Goal: Information Seeking & Learning: Understand process/instructions

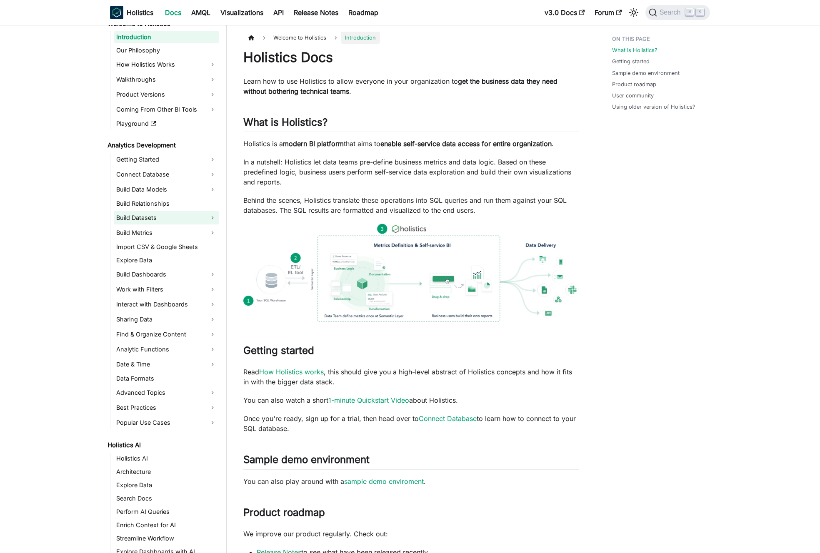
scroll to position [33, 0]
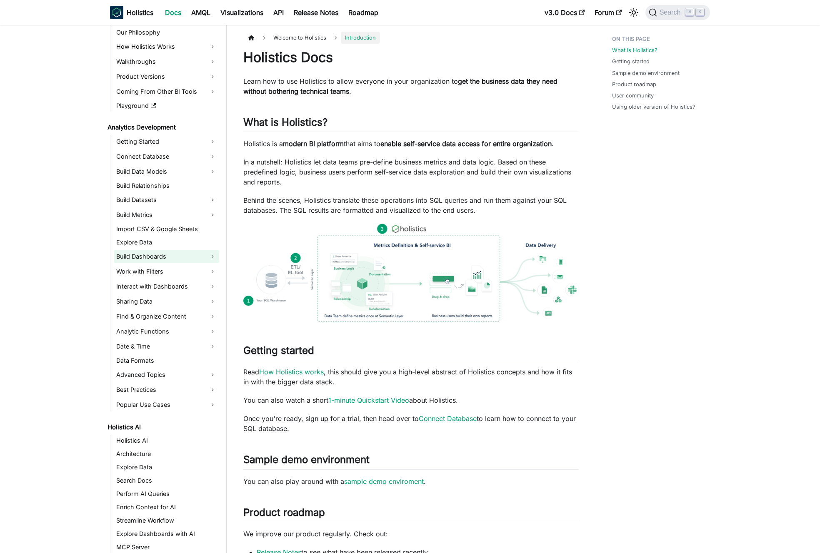
click at [179, 252] on link "Build Dashboards" at bounding box center [166, 256] width 105 height 13
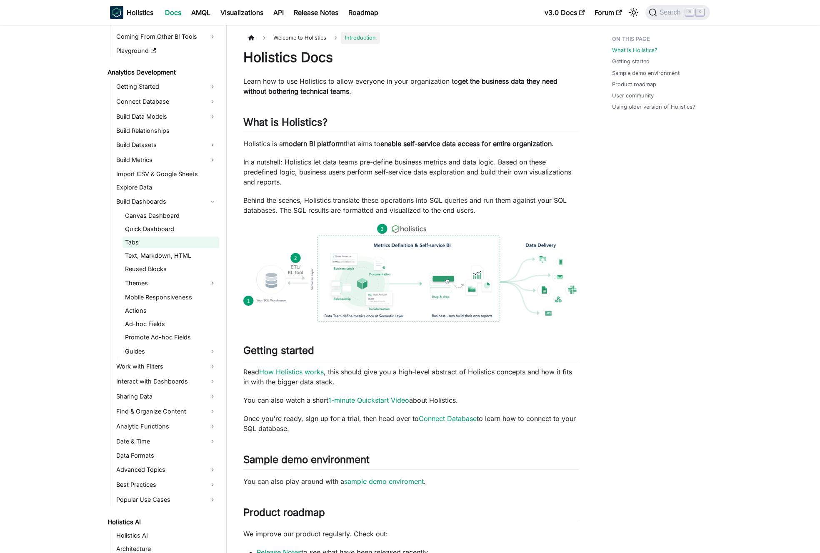
scroll to position [89, 0]
click at [167, 351] on link "Guides" at bounding box center [170, 350] width 97 height 13
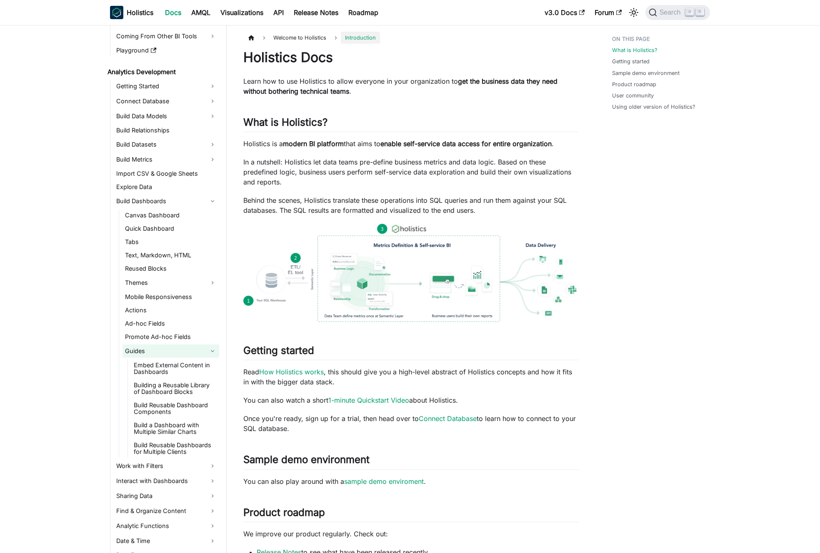
click at [167, 351] on link "Guides" at bounding box center [170, 350] width 97 height 13
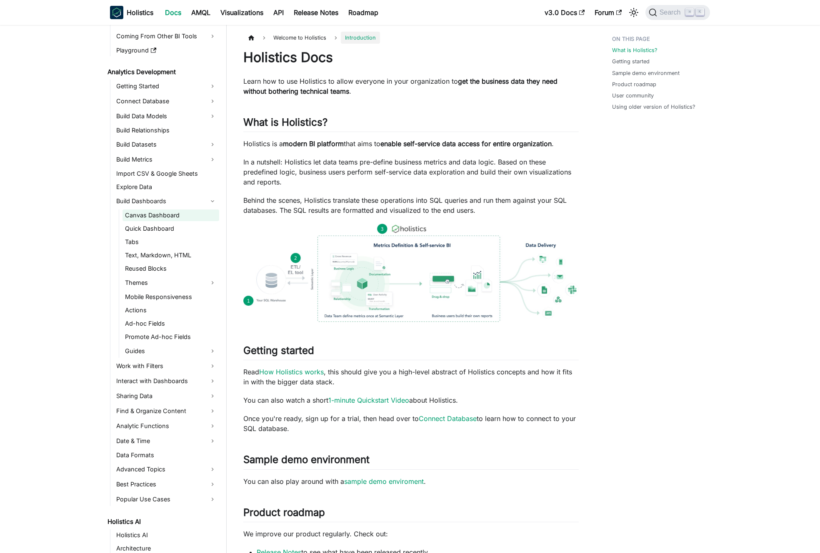
click at [161, 219] on link "Canvas Dashboard" at bounding box center [170, 216] width 97 height 12
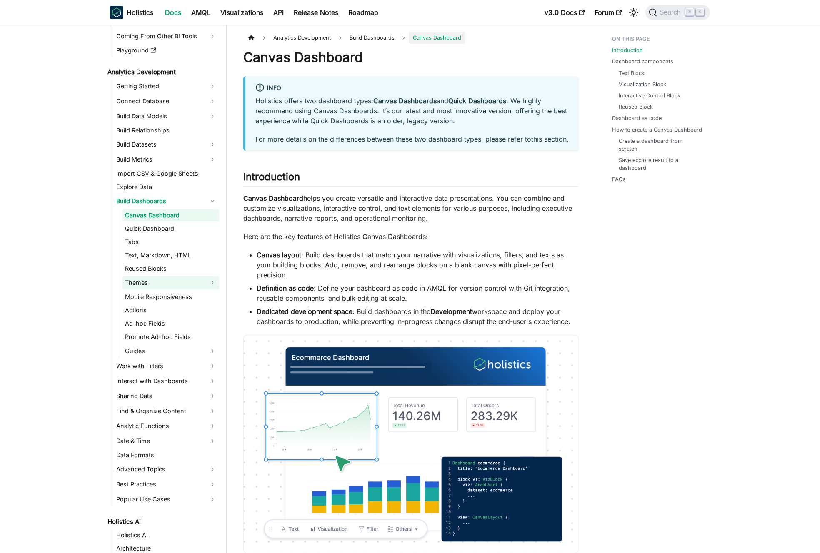
click at [162, 283] on link "Themes" at bounding box center [170, 282] width 97 height 13
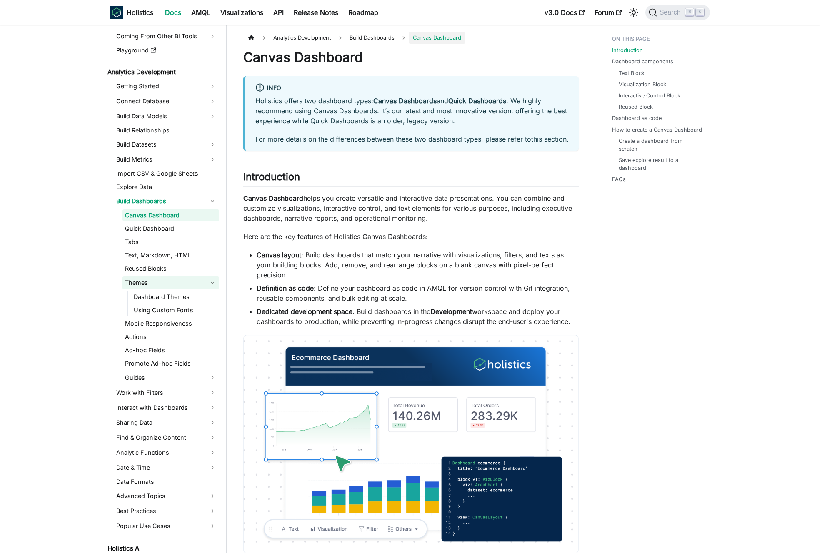
click at [162, 283] on link "Themes" at bounding box center [170, 282] width 97 height 13
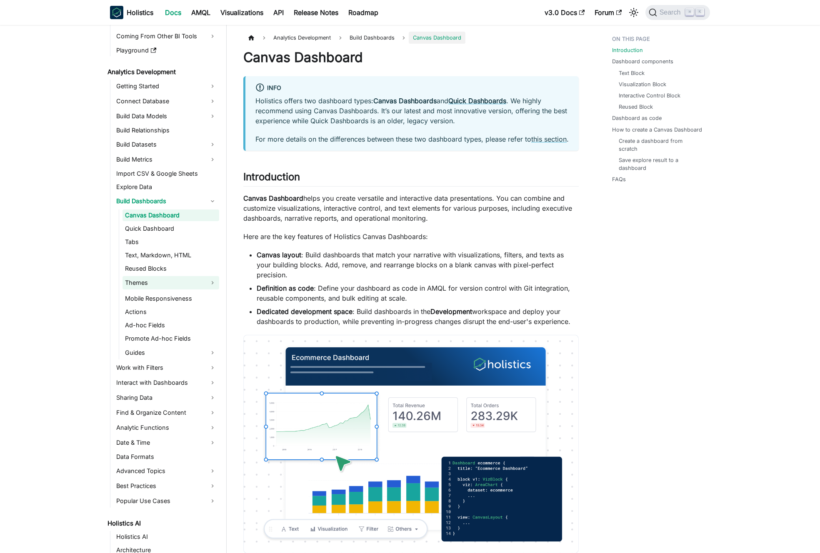
click at [162, 283] on link "Themes" at bounding box center [170, 282] width 97 height 13
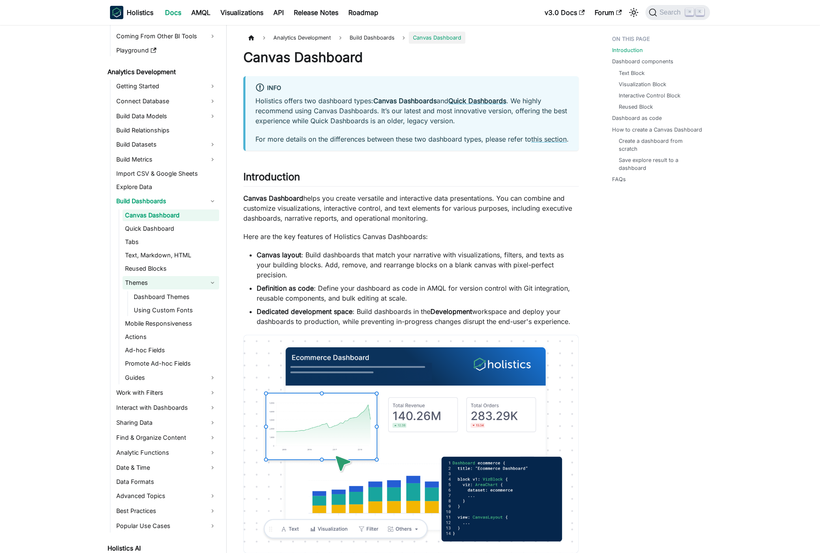
click at [162, 283] on link "Themes" at bounding box center [170, 282] width 97 height 13
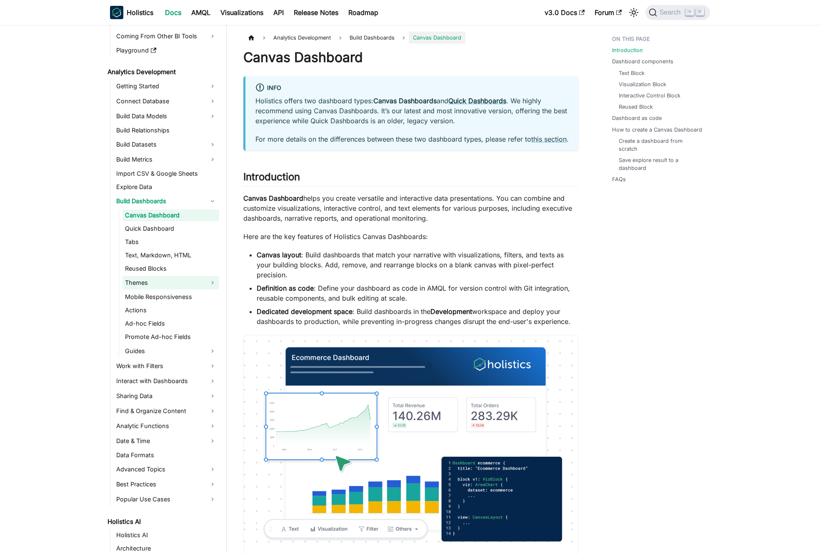
click at [162, 283] on link "Themes" at bounding box center [170, 282] width 97 height 13
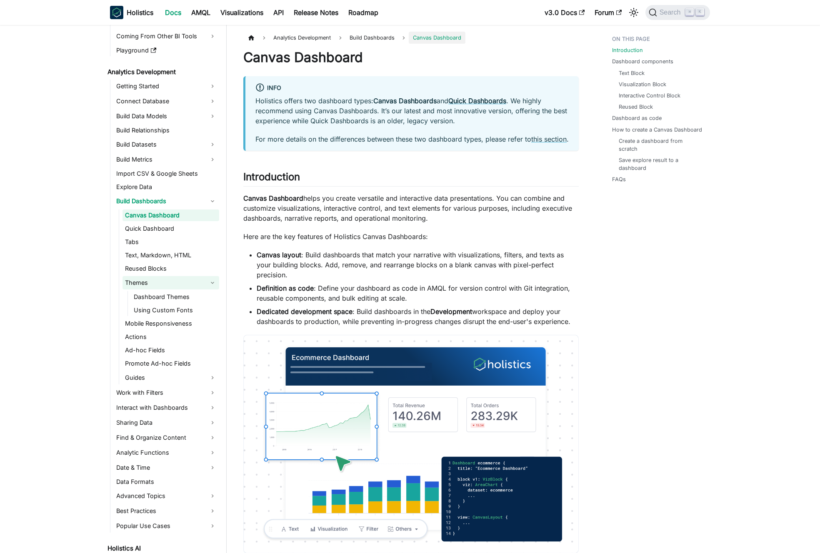
click at [162, 283] on link "Themes" at bounding box center [170, 282] width 97 height 13
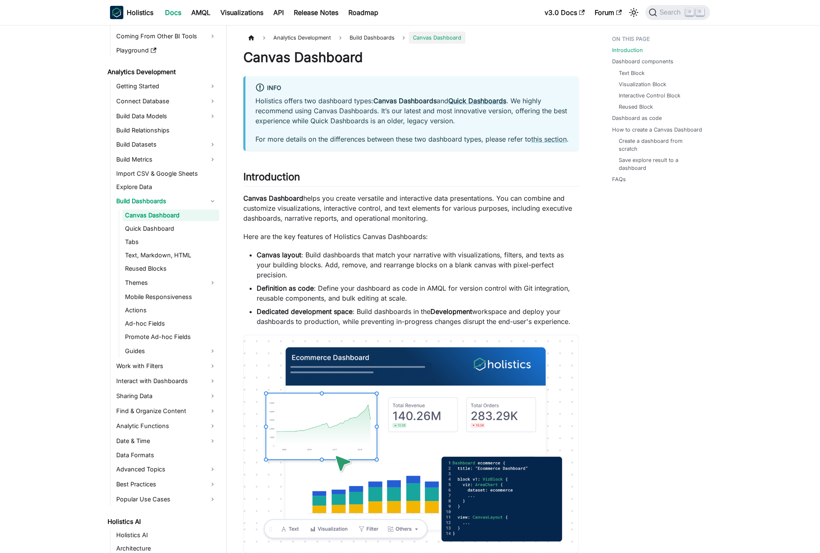
click at [162, 218] on link "Canvas Dashboard" at bounding box center [170, 216] width 97 height 12
click at [277, 242] on p "Here are the key features of Holistics Canvas Dashboards:" at bounding box center [410, 237] width 335 height 10
click at [294, 242] on p "Here are the key features of Holistics Canvas Dashboards:" at bounding box center [410, 237] width 335 height 10
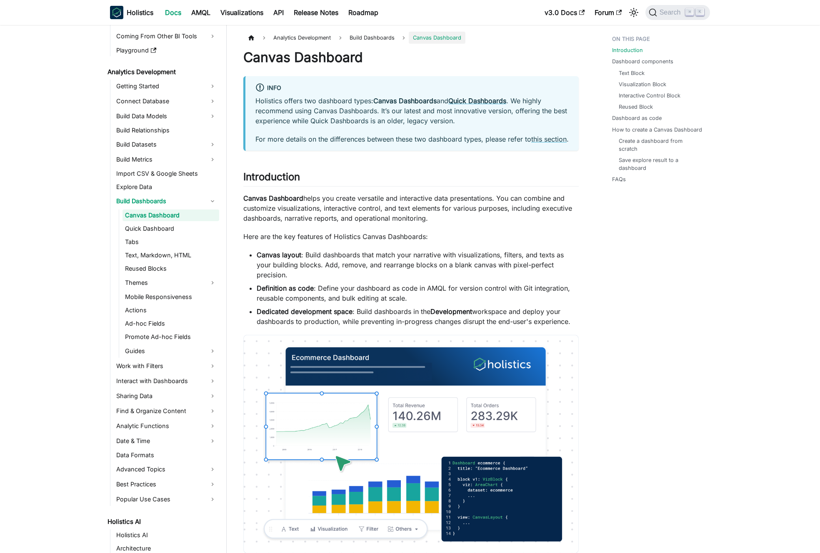
click at [378, 113] on p "Holistics offers two dashboard types: Canvas Dashboards and Quick Dashboards . …" at bounding box center [411, 111] width 313 height 30
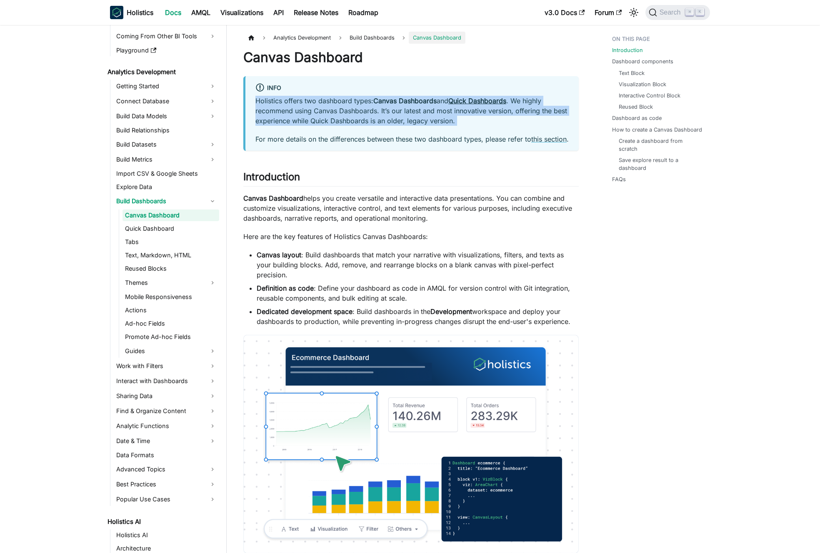
click at [378, 113] on p "Holistics offers two dashboard types: Canvas Dashboards and Quick Dashboards . …" at bounding box center [411, 111] width 313 height 30
click at [372, 111] on p "Holistics offers two dashboard types: Canvas Dashboards and Quick Dashboards . …" at bounding box center [411, 111] width 313 height 30
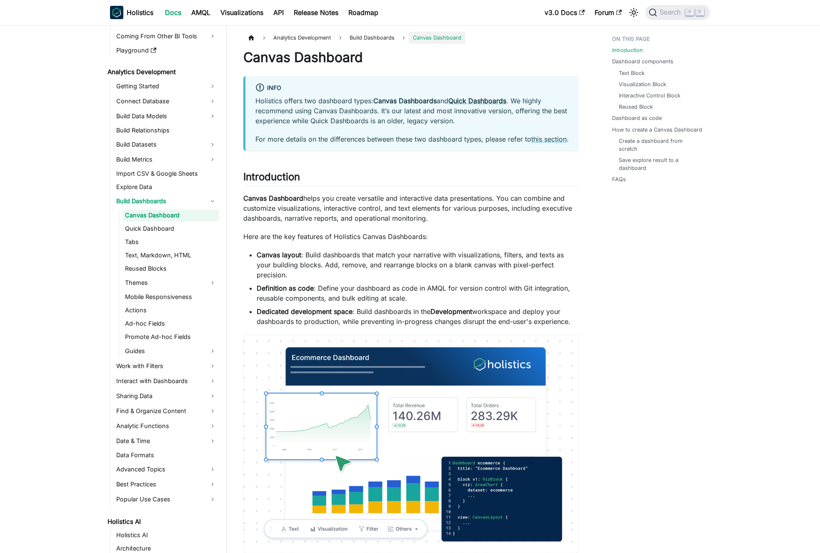
click at [109, 225] on li "Analytics Development Getting Started Connect Database Build Data Models Build …" at bounding box center [162, 286] width 114 height 440
click at [167, 253] on link "Text, Markdown, HTML" at bounding box center [170, 256] width 97 height 12
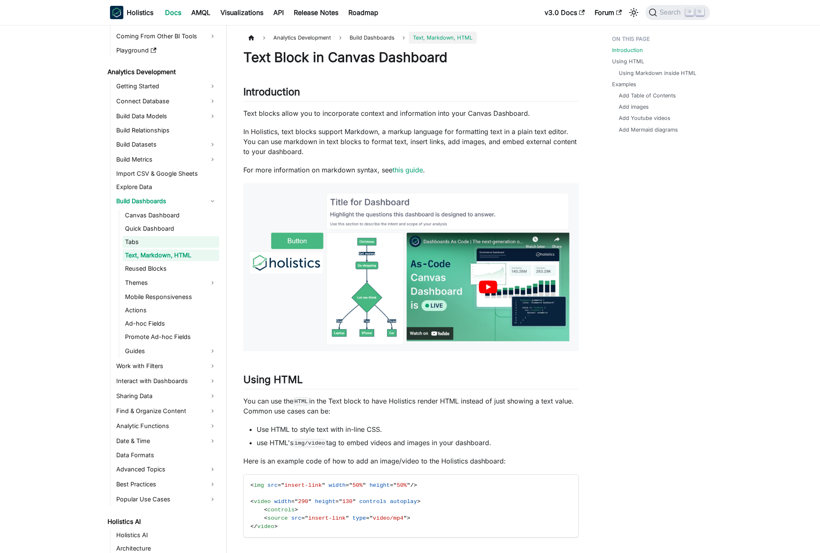
click at [170, 242] on link "Tabs" at bounding box center [170, 242] width 97 height 12
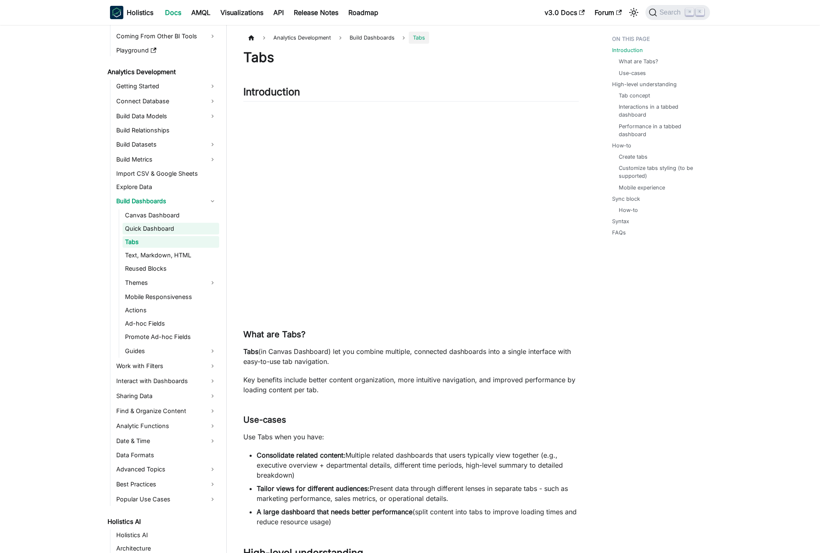
click at [172, 231] on link "Quick Dashboard" at bounding box center [170, 229] width 97 height 12
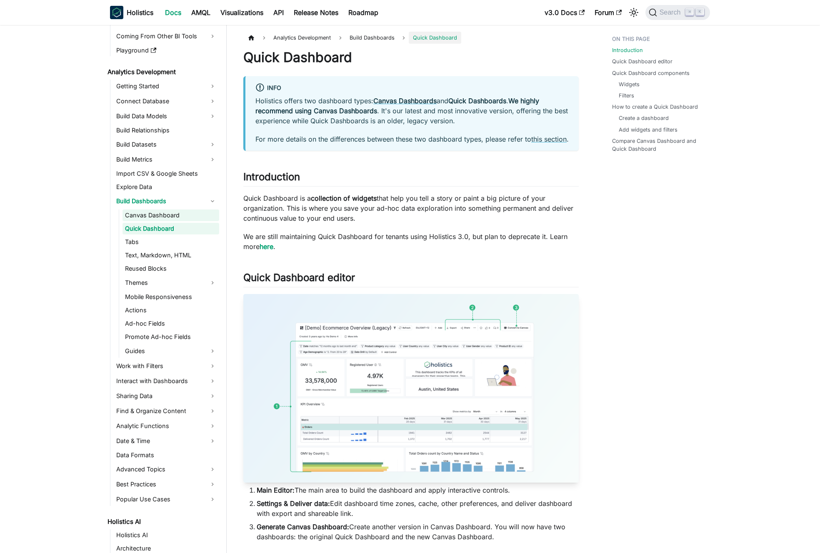
click at [175, 216] on link "Canvas Dashboard" at bounding box center [170, 216] width 97 height 12
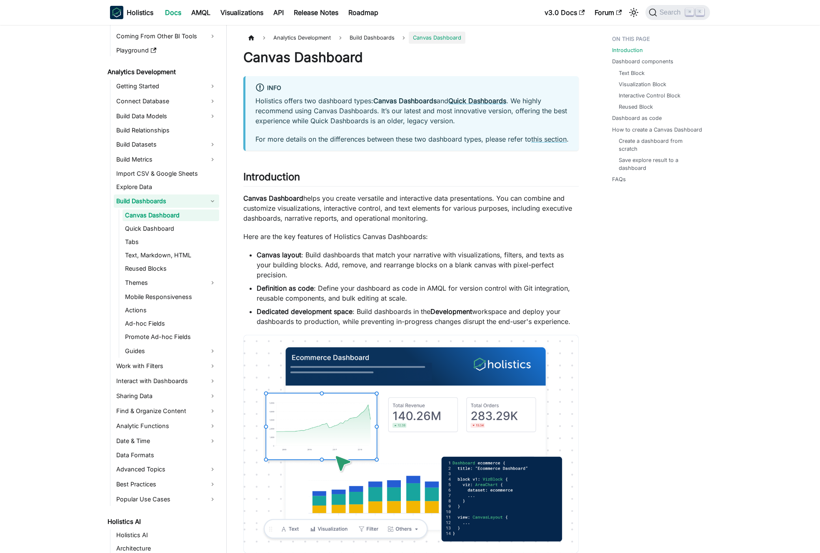
click at [178, 204] on link "Build Dashboards" at bounding box center [166, 201] width 105 height 13
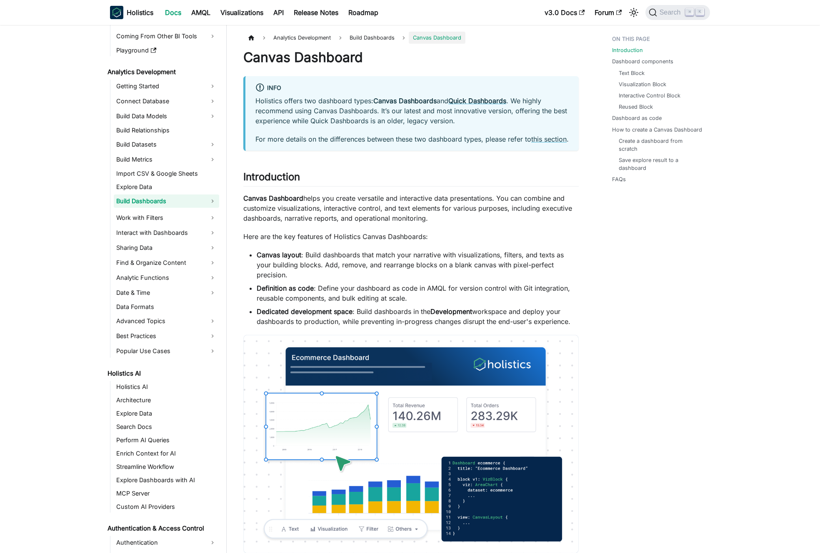
click at [178, 204] on link "Build Dashboards" at bounding box center [166, 201] width 105 height 13
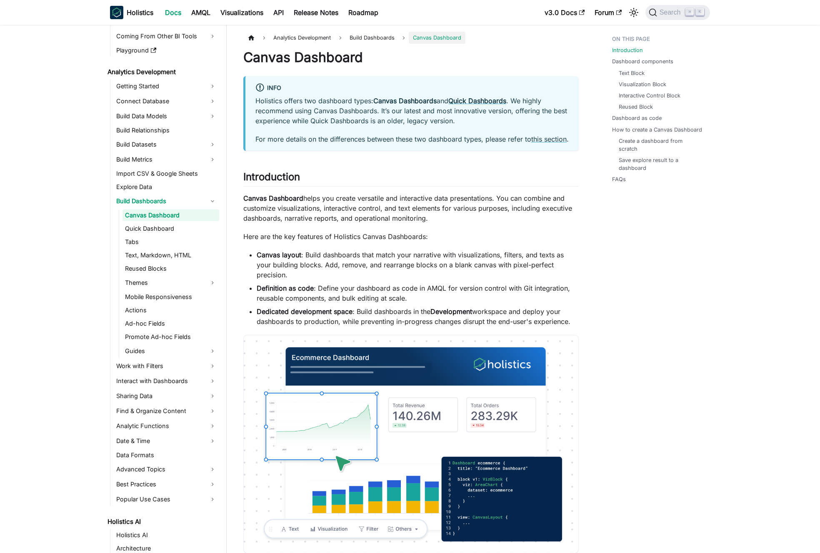
drag, startPoint x: 83, startPoint y: 208, endPoint x: 89, endPoint y: 203, distance: 8.0
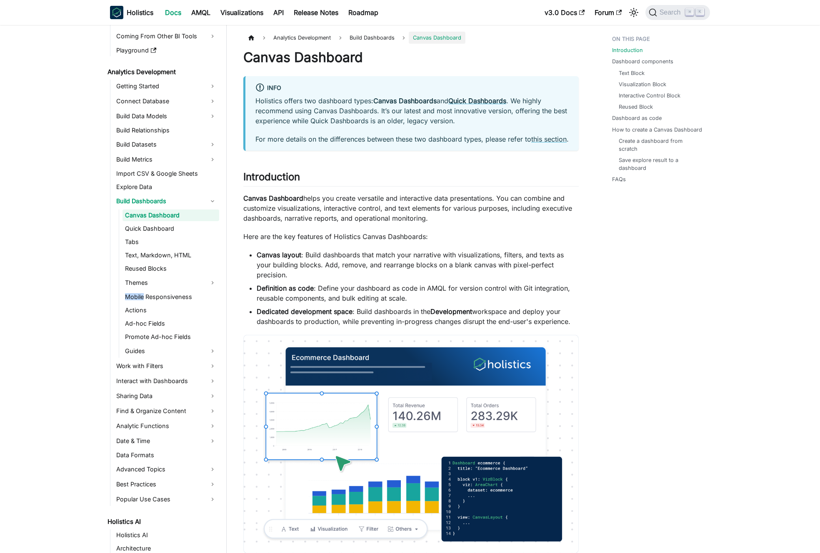
drag, startPoint x: 87, startPoint y: 291, endPoint x: 83, endPoint y: 284, distance: 8.6
drag, startPoint x: 51, startPoint y: 250, endPoint x: 35, endPoint y: 245, distance: 16.0
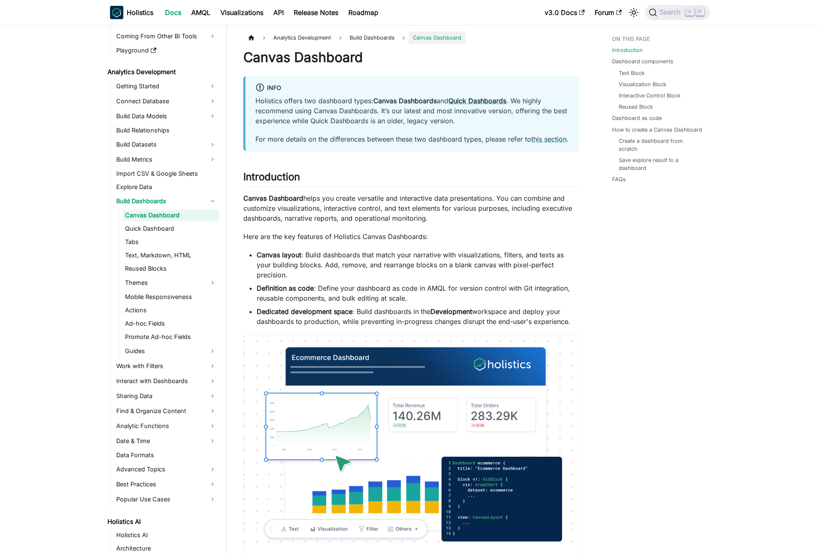
drag, startPoint x: 35, startPoint y: 245, endPoint x: 52, endPoint y: 243, distance: 17.3
click at [174, 279] on link "Themes" at bounding box center [170, 282] width 97 height 13
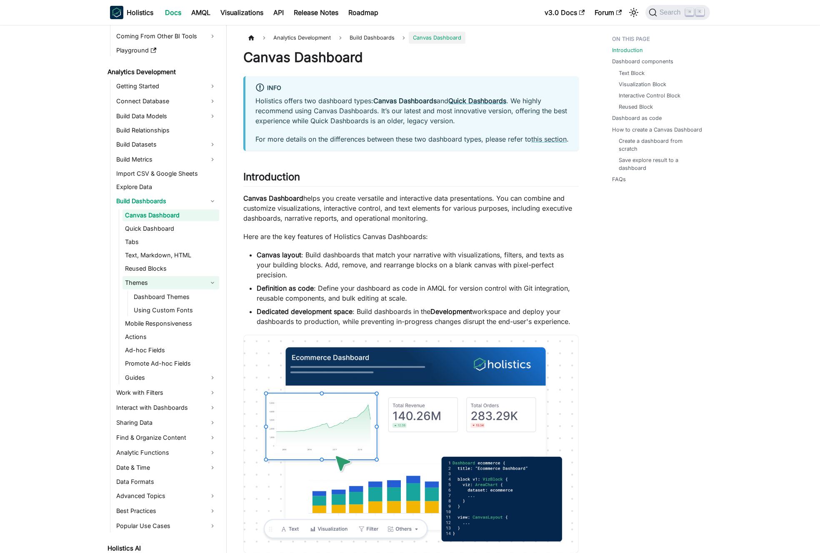
click at [174, 279] on link "Themes" at bounding box center [170, 282] width 97 height 13
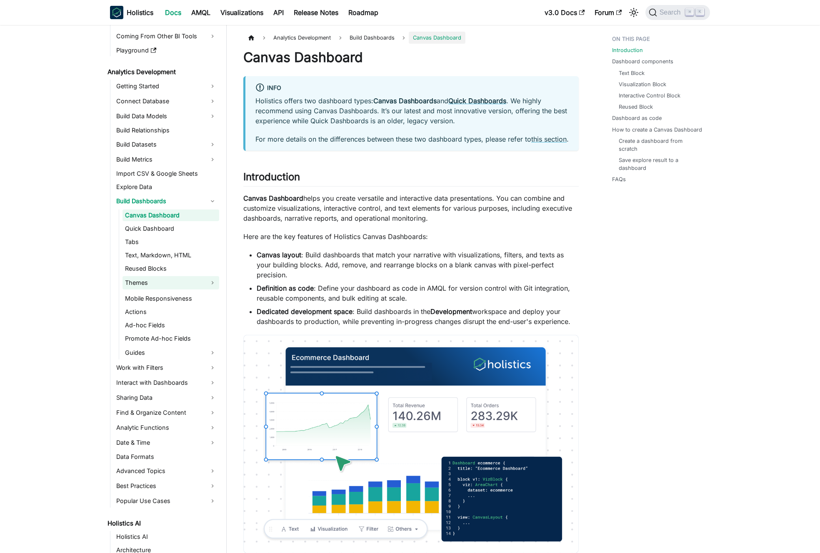
click at [174, 279] on link "Themes" at bounding box center [170, 282] width 97 height 13
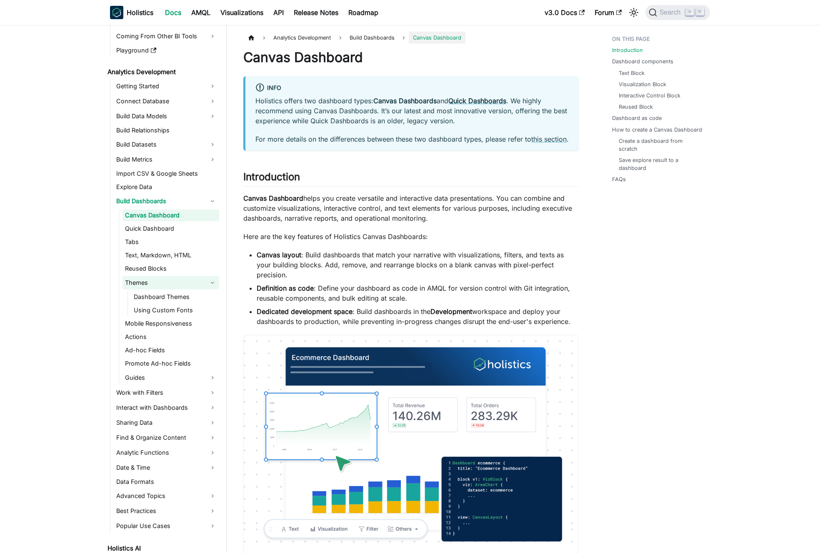
click at [174, 279] on link "Themes" at bounding box center [170, 282] width 97 height 13
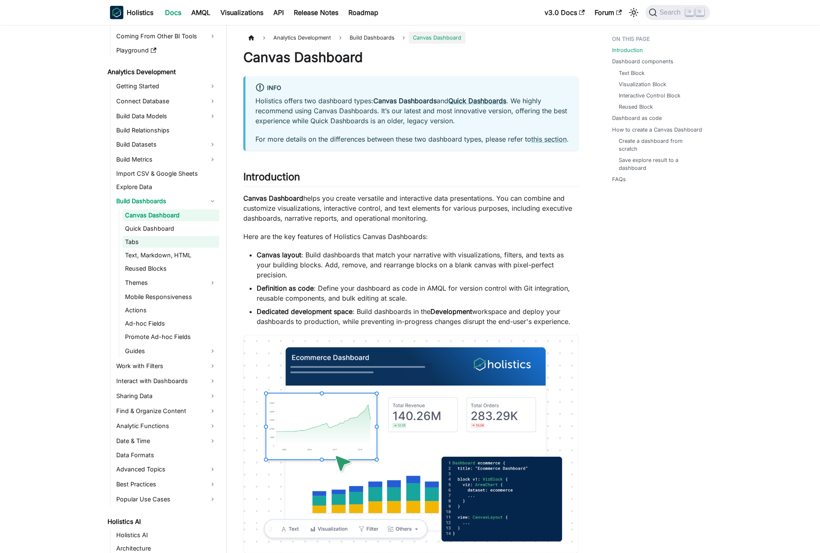
click at [178, 246] on link "Tabs" at bounding box center [170, 242] width 97 height 12
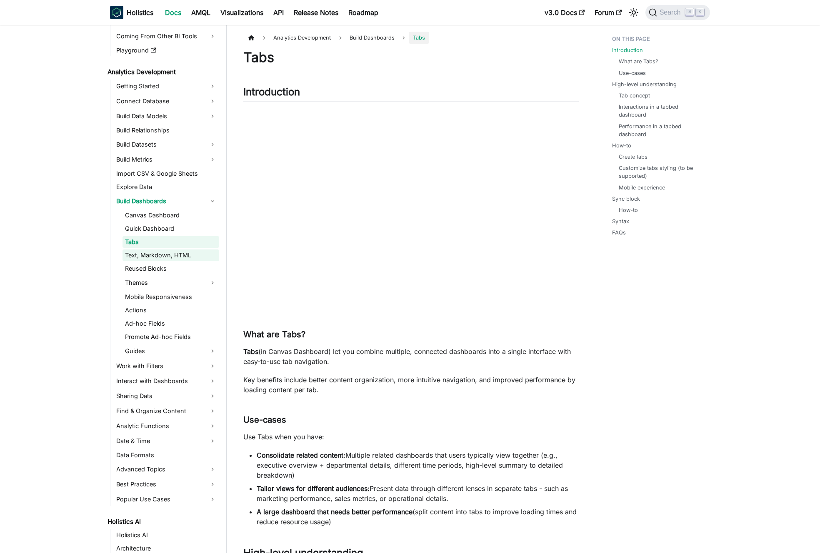
click at [176, 254] on link "Text, Markdown, HTML" at bounding box center [170, 256] width 97 height 12
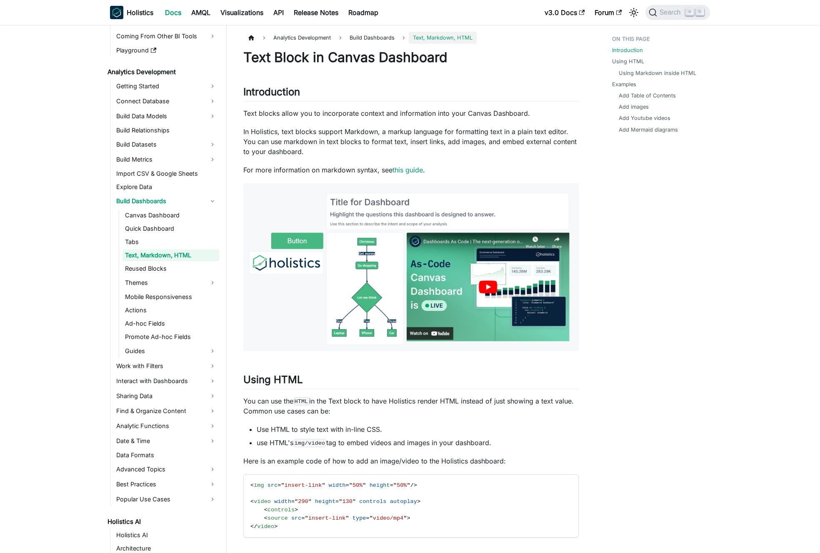
click at [327, 140] on p "In Holistics, text blocks support Markdown, a markup language for formatting te…" at bounding box center [410, 142] width 335 height 30
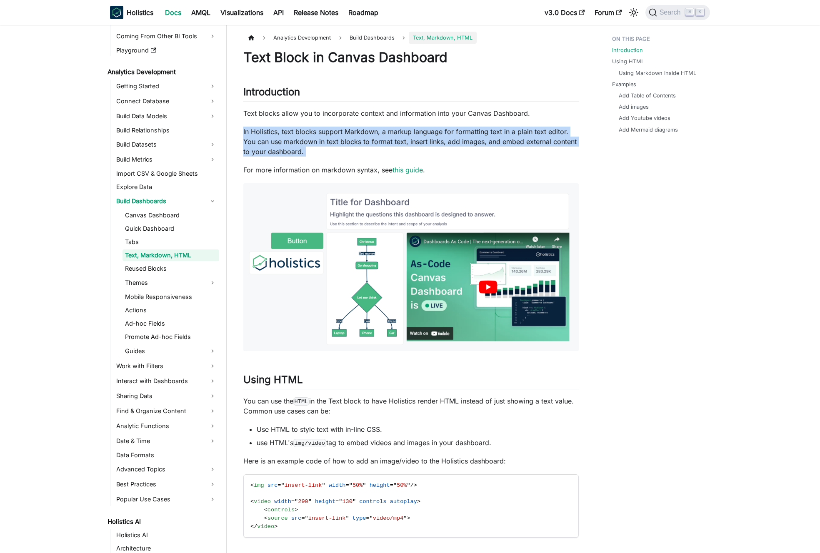
click at [327, 140] on p "In Holistics, text blocks support Markdown, a markup language for formatting te…" at bounding box center [410, 142] width 335 height 30
click at [334, 139] on p "In Holistics, text blocks support Markdown, a markup language for formatting te…" at bounding box center [410, 142] width 335 height 30
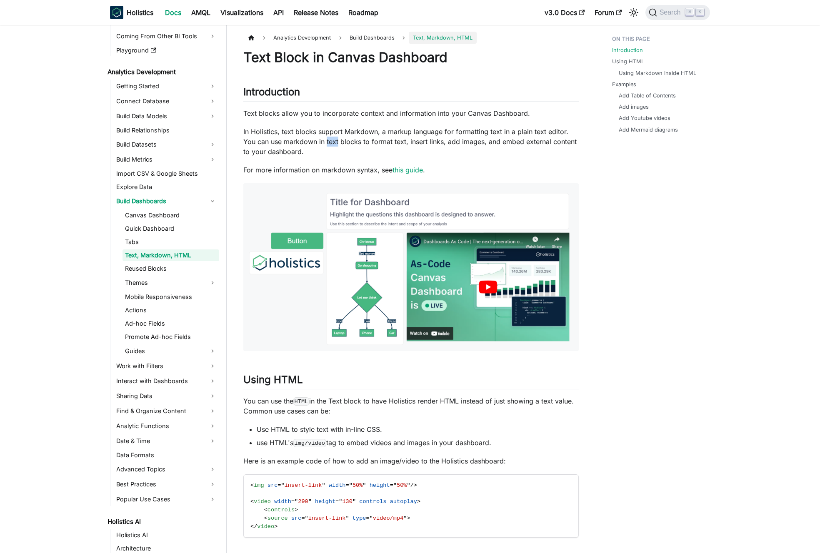
click at [334, 139] on p "In Holistics, text blocks support Markdown, a markup language for formatting te…" at bounding box center [410, 142] width 335 height 30
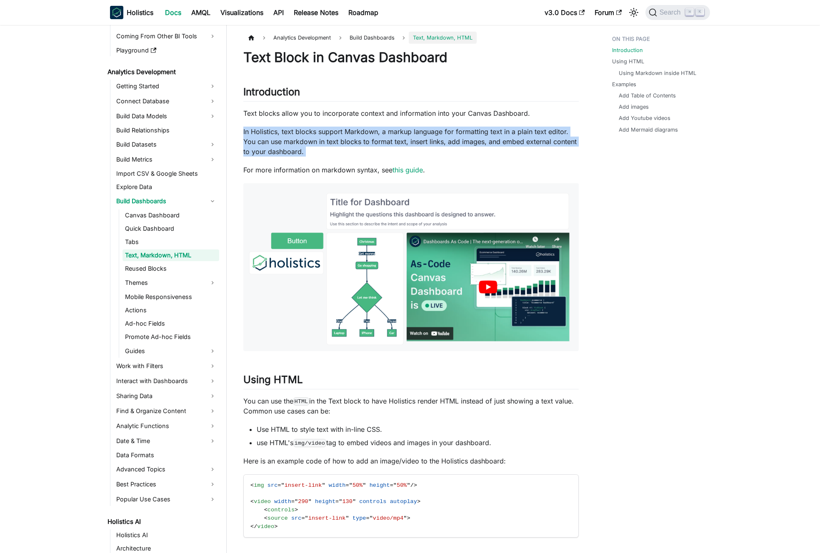
click at [334, 139] on p "In Holistics, text blocks support Markdown, a markup language for formatting te…" at bounding box center [410, 142] width 335 height 30
click at [342, 140] on p "In Holistics, text blocks support Markdown, a markup language for formatting te…" at bounding box center [410, 142] width 335 height 30
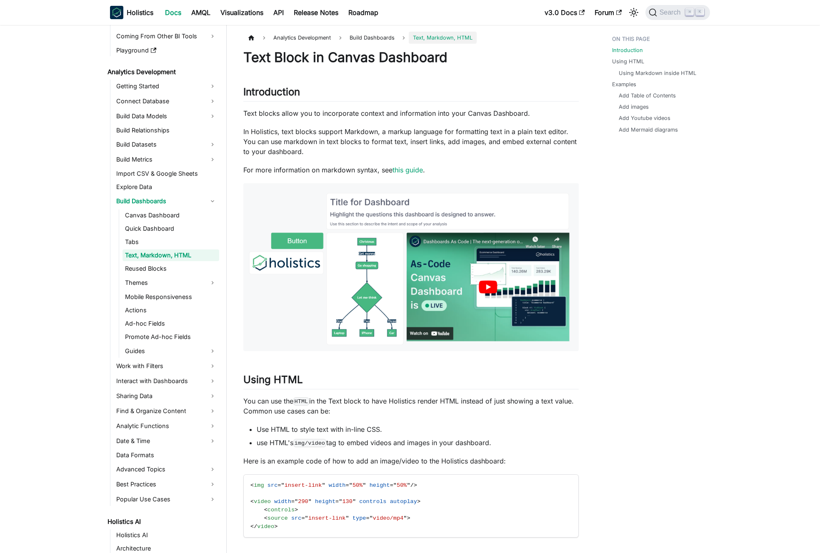
click at [319, 146] on p "In Holistics, text blocks support Markdown, a markup language for formatting te…" at bounding box center [410, 142] width 335 height 30
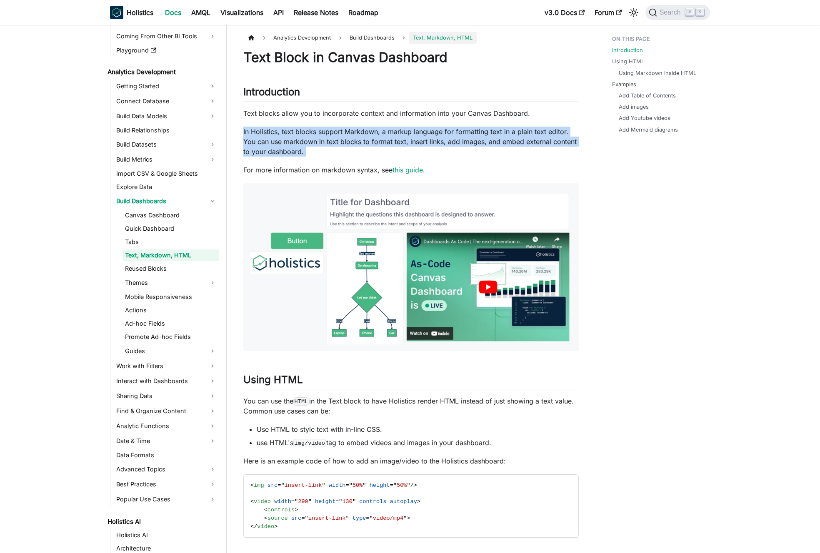
click at [319, 146] on p "In Holistics, text blocks support Markdown, a markup language for formatting te…" at bounding box center [410, 142] width 335 height 30
click at [313, 142] on p "In Holistics, text blocks support Markdown, a markup language for formatting te…" at bounding box center [410, 142] width 335 height 30
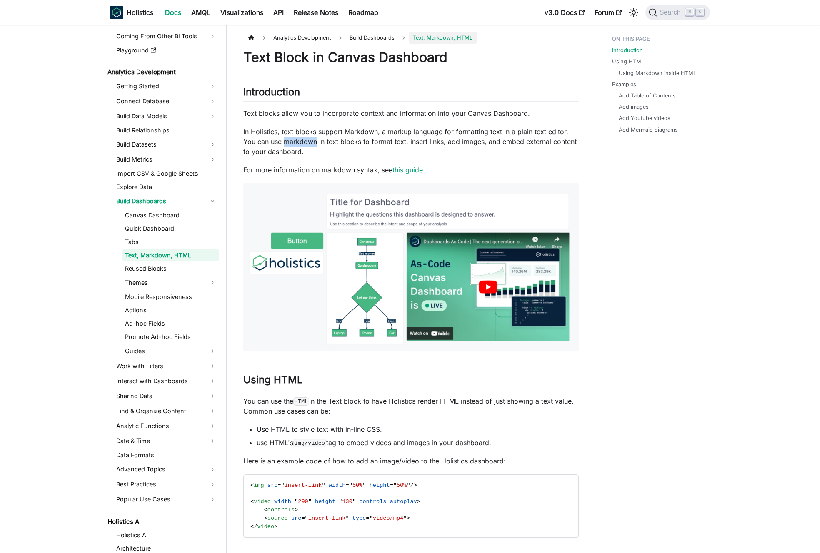
click at [313, 142] on p "In Holistics, text blocks support Markdown, a markup language for formatting te…" at bounding box center [410, 142] width 335 height 30
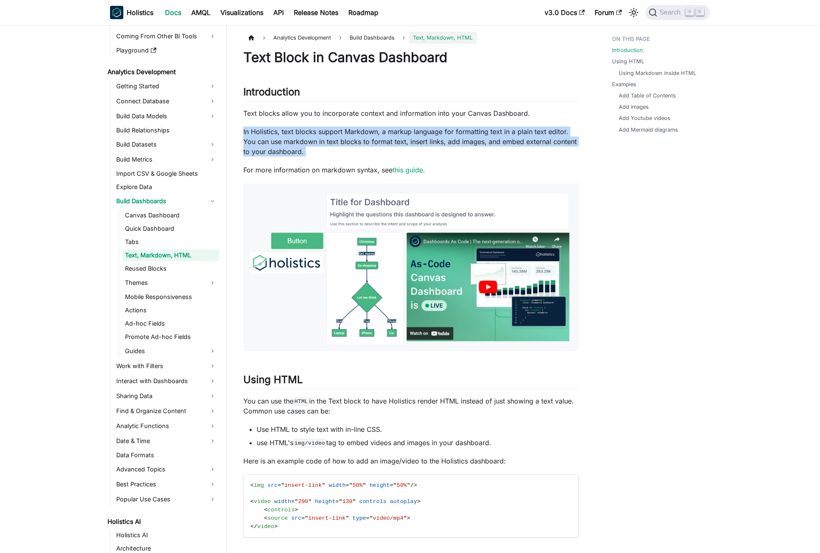
click at [313, 142] on p "In Holistics, text blocks support Markdown, a markup language for formatting te…" at bounding box center [410, 142] width 335 height 30
click at [323, 142] on p "In Holistics, text blocks support Markdown, a markup language for formatting te…" at bounding box center [410, 142] width 335 height 30
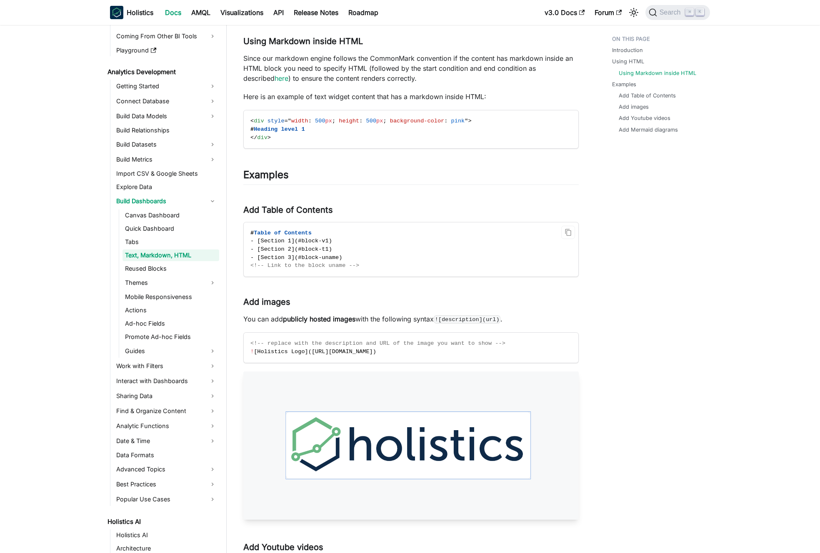
scroll to position [572, 0]
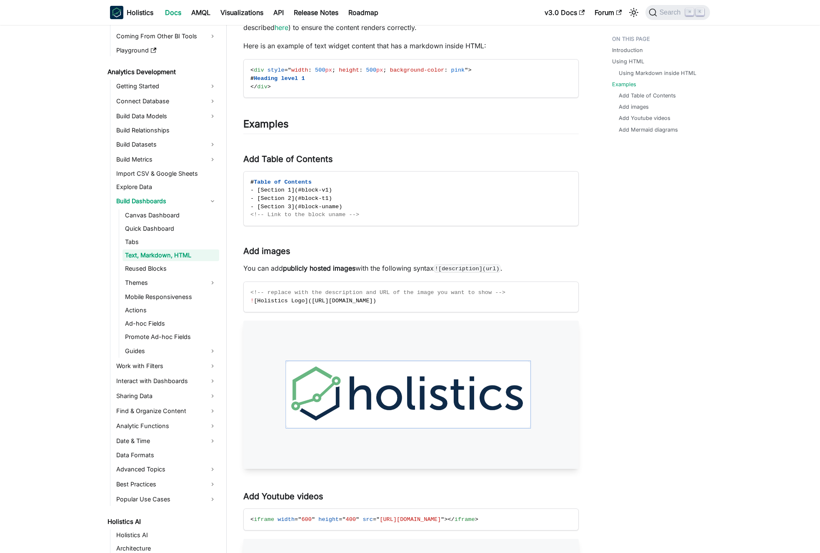
click at [100, 281] on aside "Welcome to Holistics Introduction Our Philosophy How Holistics Works Walkthroug…" at bounding box center [113, 337] width 227 height 1819
click at [95, 269] on aside "Welcome to Holistics Introduction Our Philosophy How Holistics Works Walkthroug…" at bounding box center [113, 337] width 227 height 1819
click at [325, 159] on h3 "Add Table of Contents ​" at bounding box center [410, 159] width 335 height 10
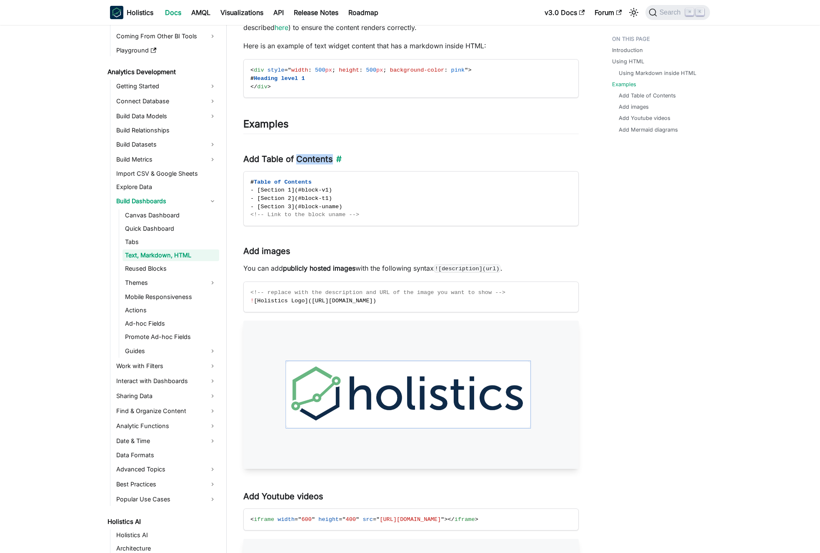
click at [325, 159] on h3 "Add Table of Contents ​" at bounding box center [410, 159] width 335 height 10
drag, startPoint x: 325, startPoint y: 159, endPoint x: 312, endPoint y: 160, distance: 12.9
click at [324, 159] on h3 "Add Table of Contents ​" at bounding box center [410, 159] width 335 height 10
click at [312, 160] on h3 "Add Table of Contents ​" at bounding box center [410, 159] width 335 height 10
click at [93, 240] on aside "Welcome to Holistics Introduction Our Philosophy How Holistics Works Walkthroug…" at bounding box center [113, 337] width 227 height 1819
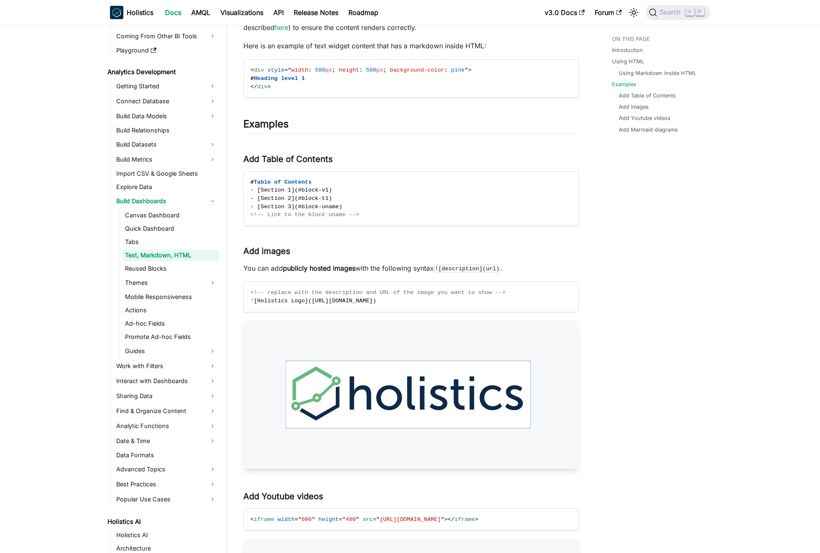
click at [77, 237] on aside "Welcome to Holistics Introduction Our Philosophy How Holistics Works Walkthroug…" at bounding box center [113, 337] width 227 height 1819
click at [83, 240] on aside "Welcome to Holistics Introduction Our Philosophy How Holistics Works Walkthroug…" at bounding box center [113, 337] width 227 height 1819
click at [152, 283] on link "Themes" at bounding box center [170, 282] width 97 height 13
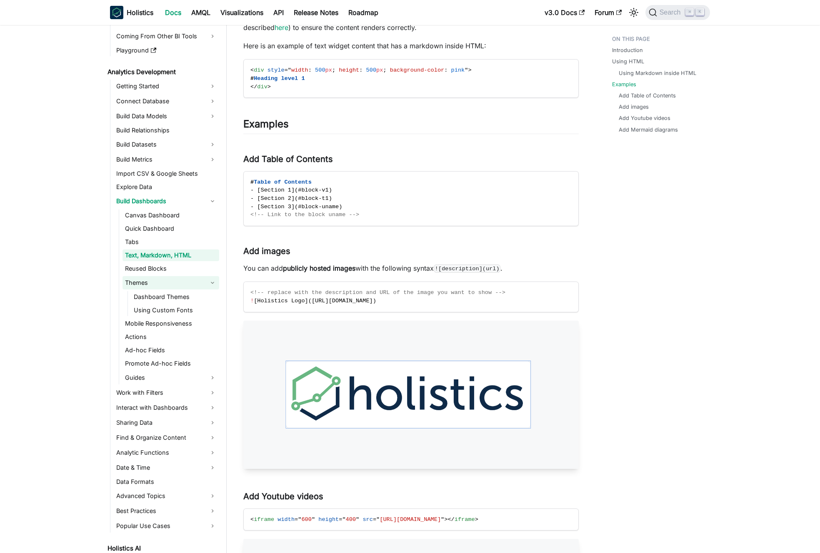
click at [153, 282] on link "Themes" at bounding box center [170, 282] width 97 height 13
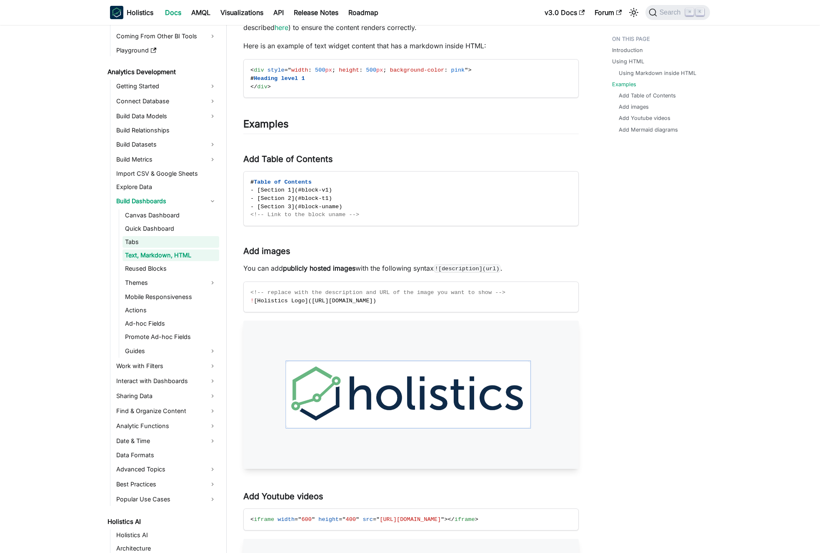
click at [155, 245] on link "Tabs" at bounding box center [170, 242] width 97 height 12
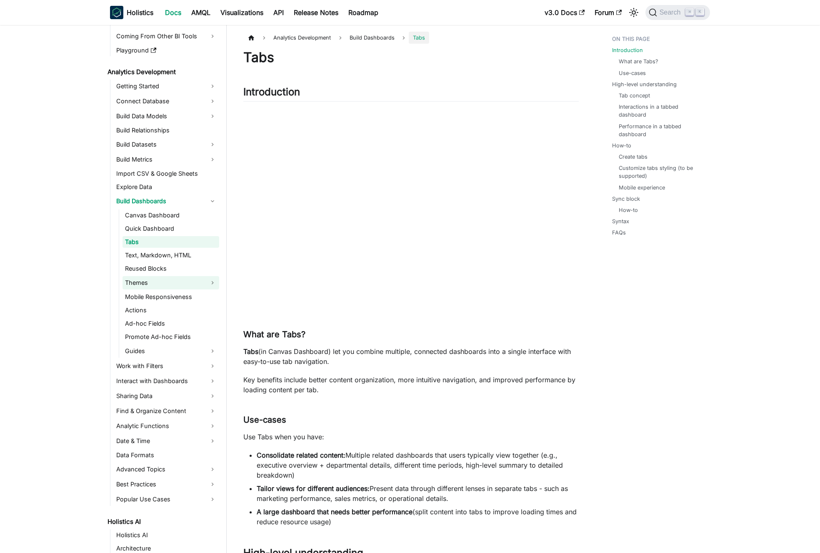
click at [150, 284] on link "Themes" at bounding box center [170, 282] width 97 height 13
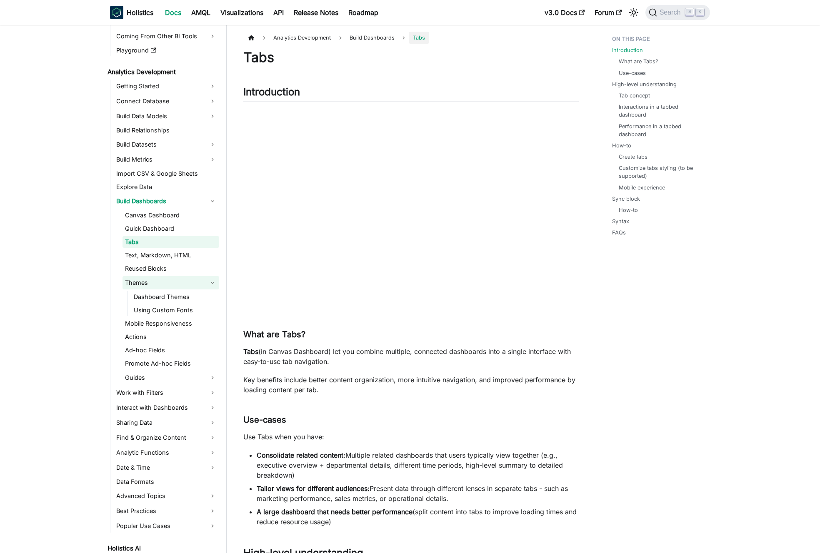
click at [150, 284] on link "Themes" at bounding box center [170, 282] width 97 height 13
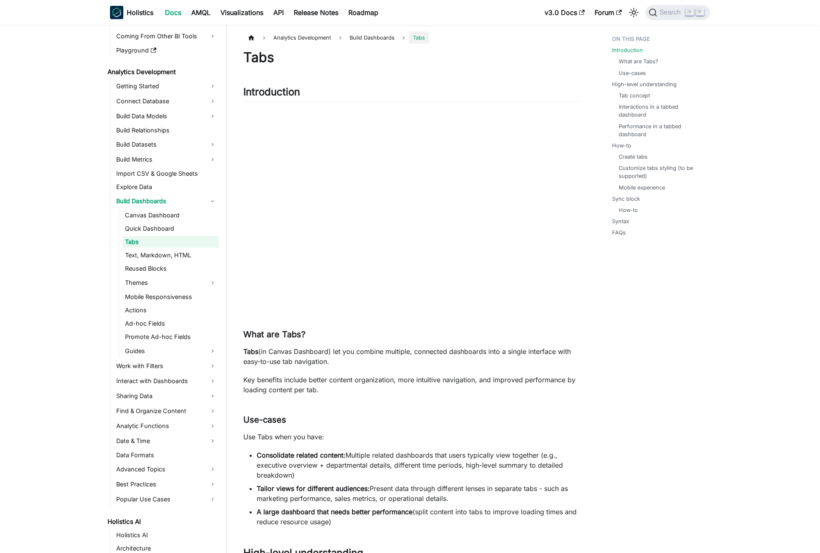
click at [159, 241] on link "Tabs" at bounding box center [170, 242] width 97 height 12
click at [269, 90] on h2 "Introduction ​" at bounding box center [410, 94] width 335 height 16
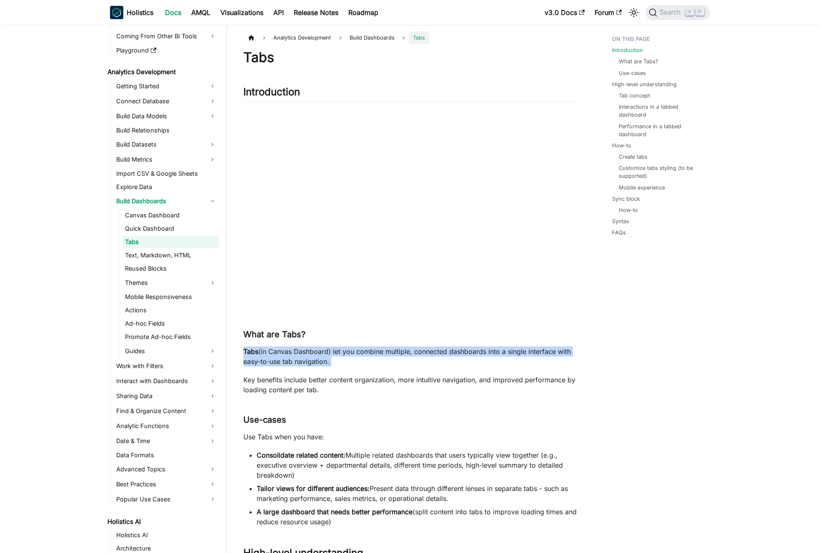
click at [370, 350] on p "Tabs (in Canvas Dashboard) let you combine multiple, connected dashboards into …" at bounding box center [410, 357] width 335 height 20
